Goal: Information Seeking & Learning: Check status

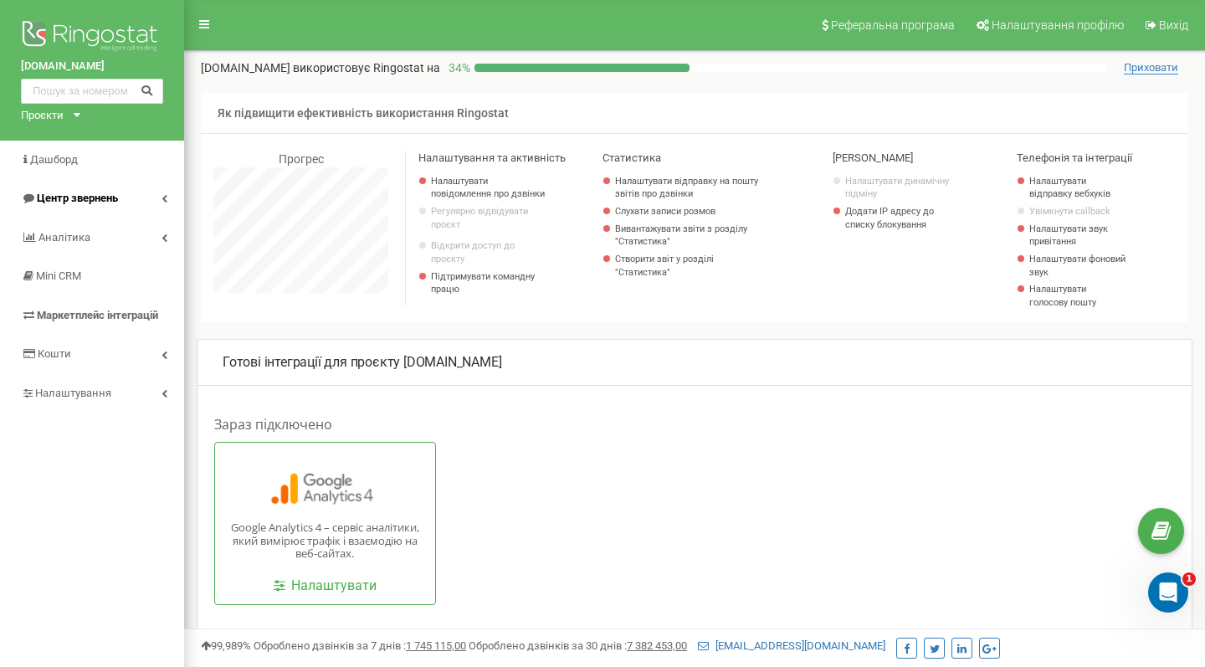
click at [177, 194] on link "Центр звернень" at bounding box center [92, 198] width 184 height 39
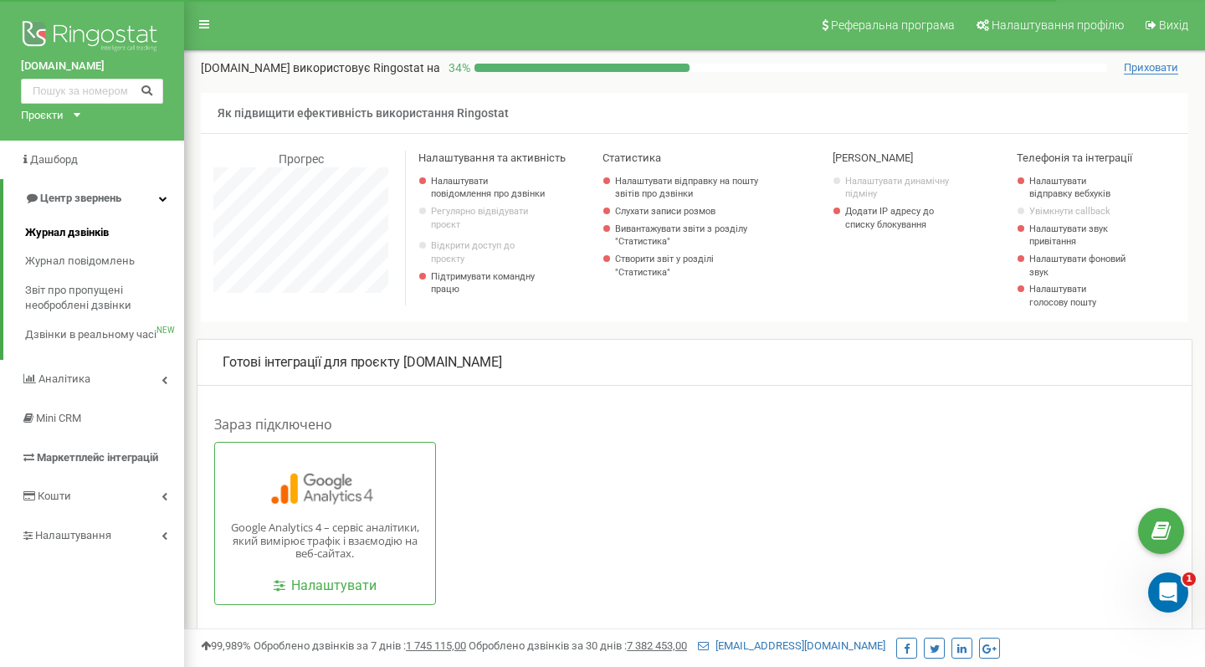
click at [104, 237] on span "Журнал дзвінків" at bounding box center [67, 233] width 84 height 16
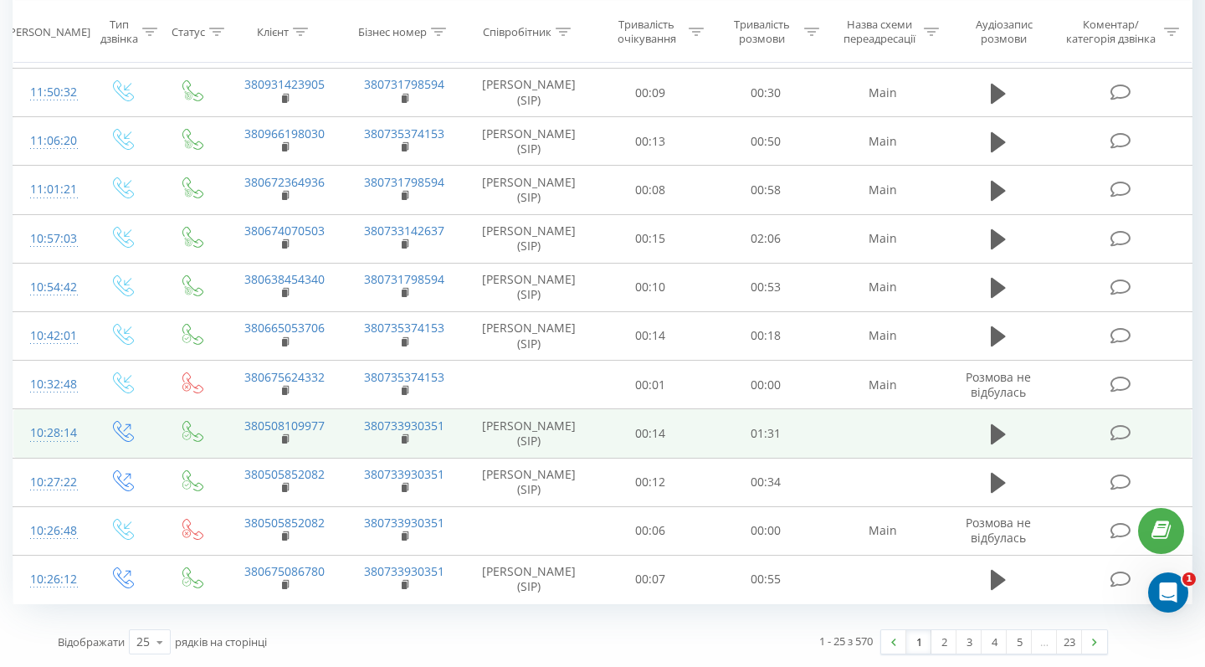
scroll to position [874, 0]
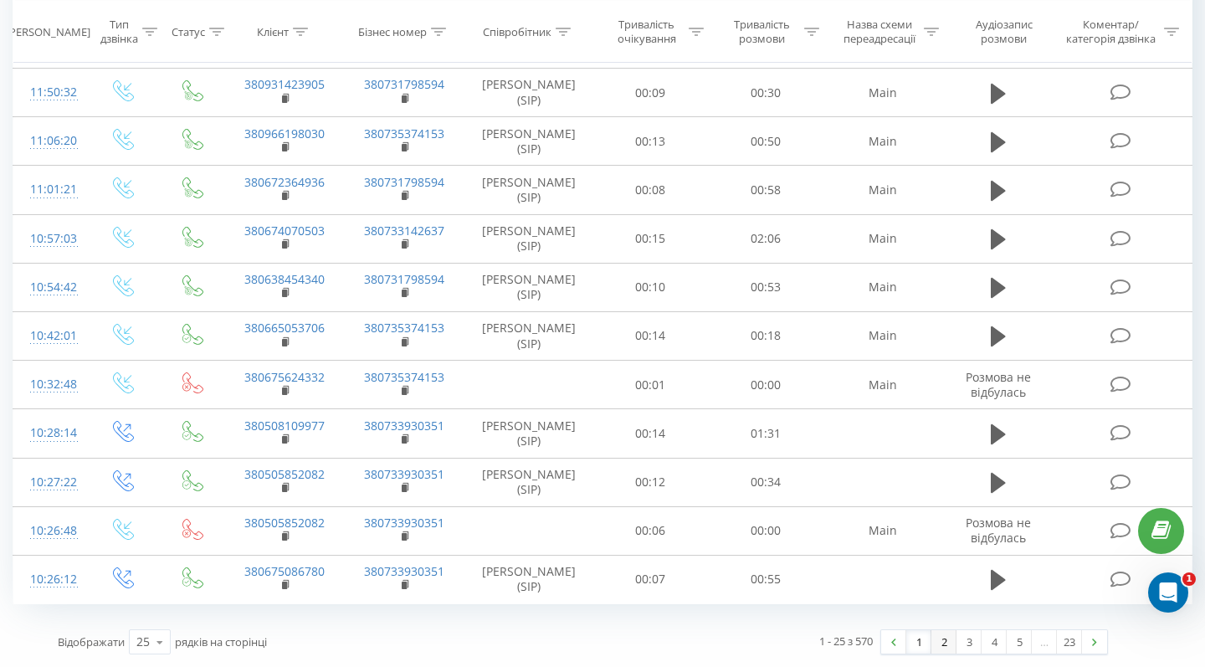
click at [948, 633] on link "2" at bounding box center [944, 641] width 25 height 23
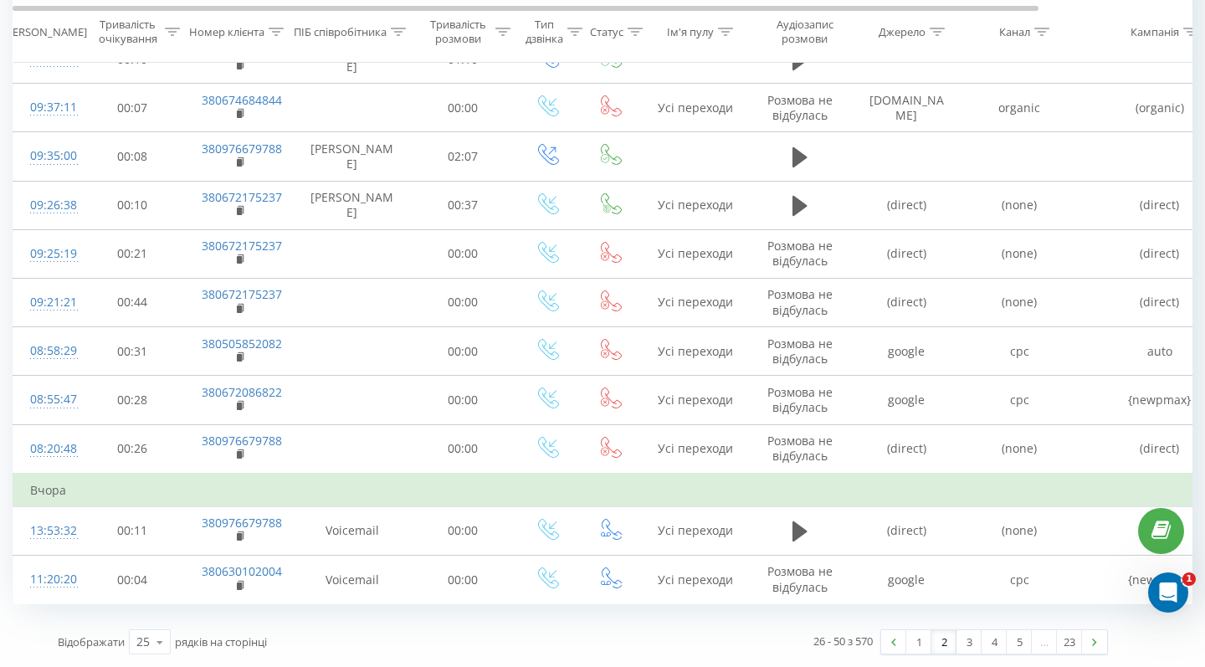
scroll to position [907, 0]
click at [912, 642] on link "1" at bounding box center [919, 641] width 25 height 23
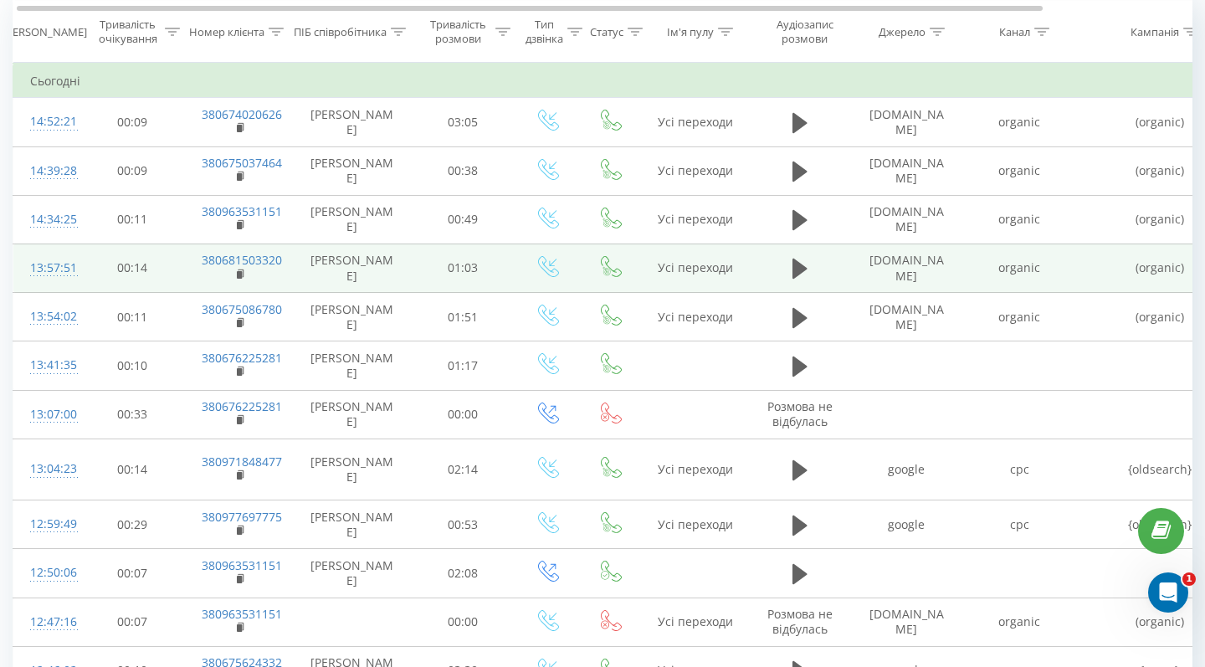
scroll to position [0, 6]
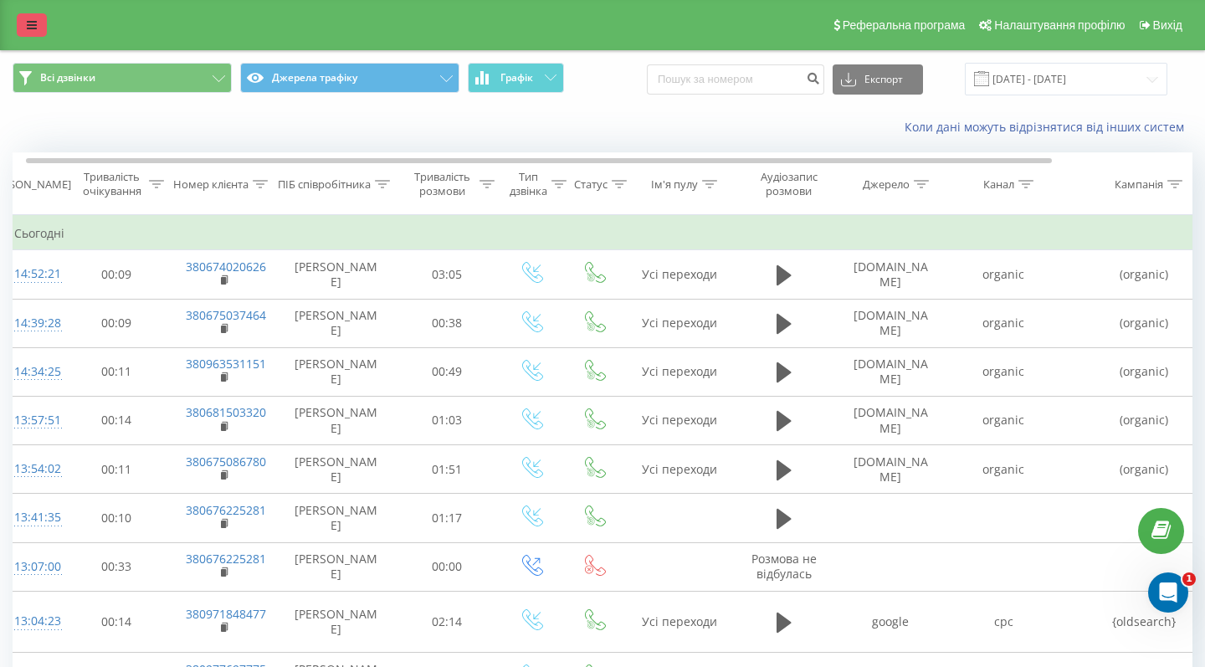
click at [32, 37] on link at bounding box center [32, 24] width 30 height 23
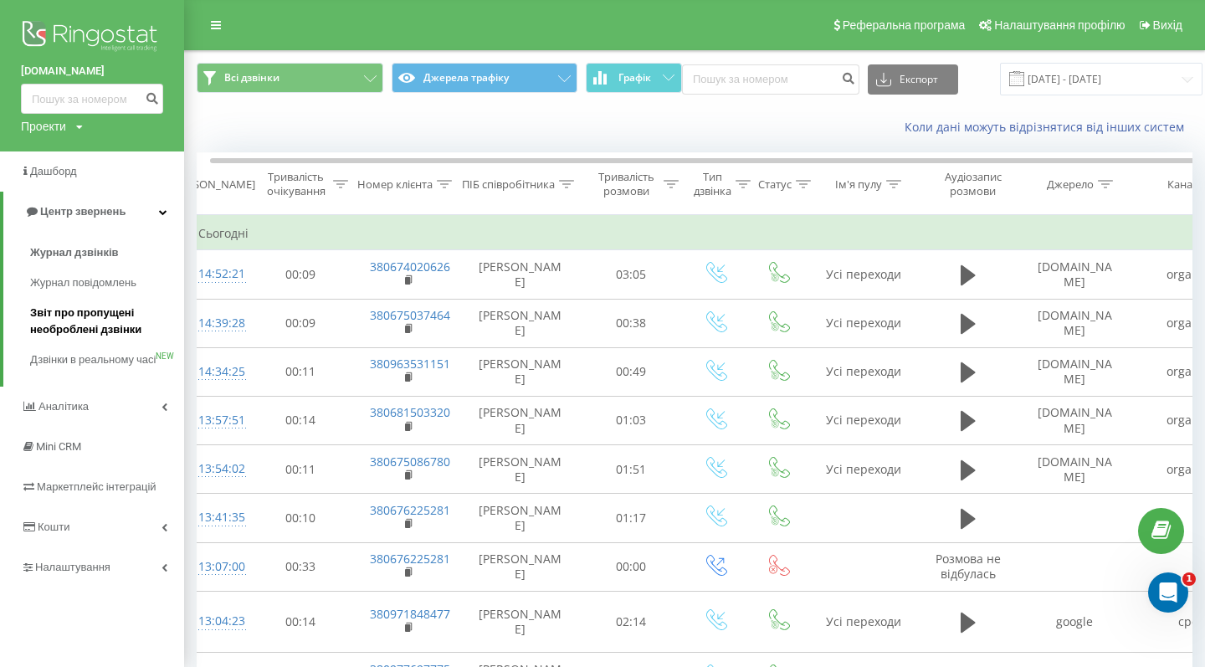
click at [133, 316] on span "Звіт про пропущені необроблені дзвінки" at bounding box center [103, 321] width 146 height 33
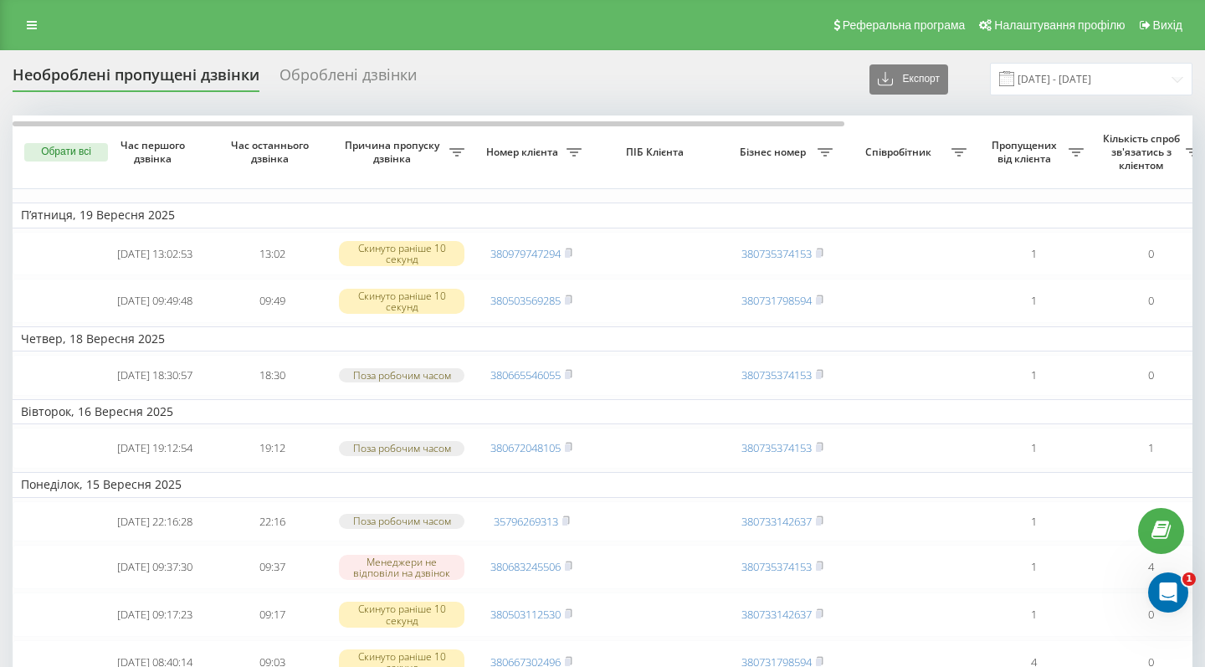
click at [306, 82] on div "Оброблені дзвінки" at bounding box center [348, 79] width 137 height 26
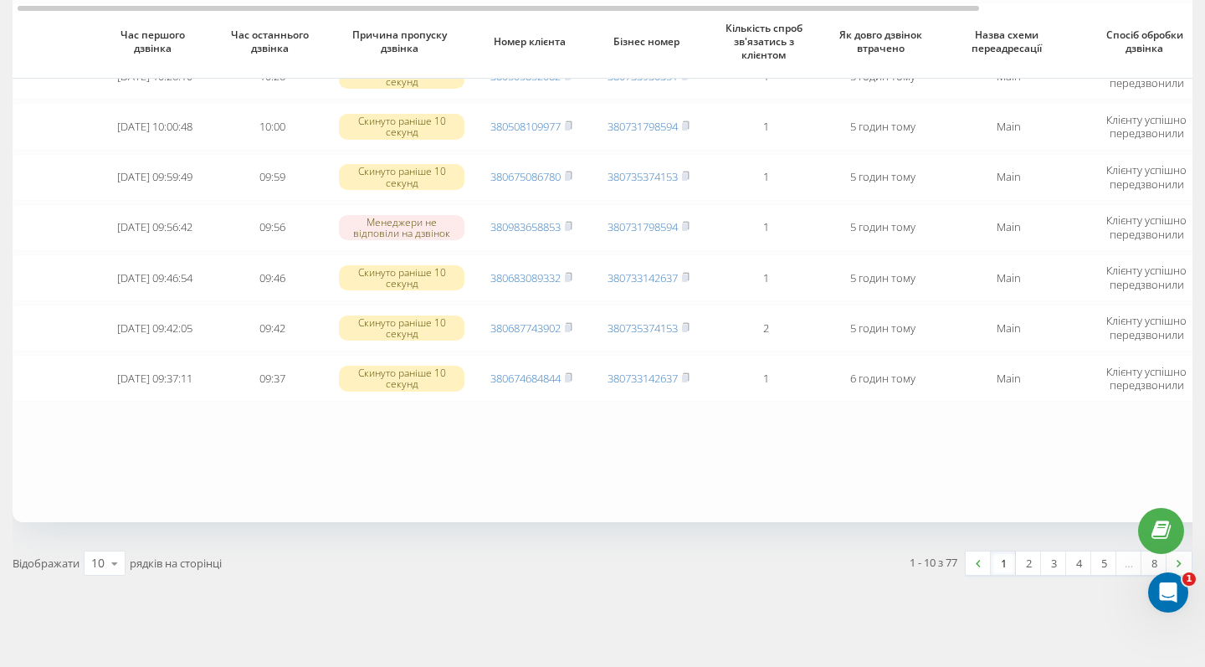
scroll to position [332, 0]
